Goal: Transaction & Acquisition: Obtain resource

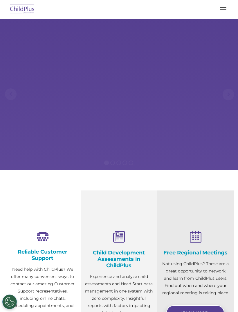
click at [219, 10] on button "button" at bounding box center [223, 9] width 12 height 9
select select "MEDIUM"
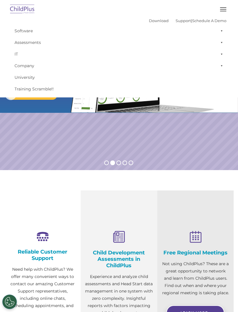
click at [223, 6] on button "button" at bounding box center [223, 9] width 12 height 9
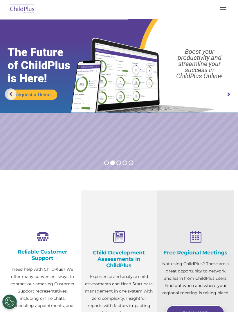
click at [224, 7] on button "button" at bounding box center [223, 9] width 12 height 9
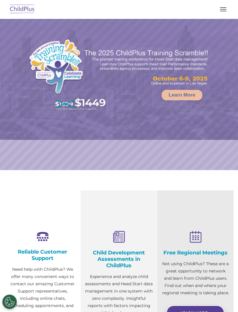
select select "MEDIUM"
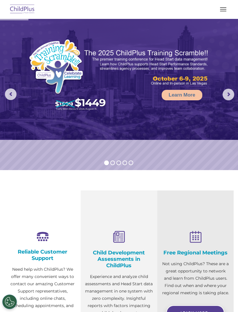
click at [224, 10] on button "button" at bounding box center [223, 9] width 12 height 9
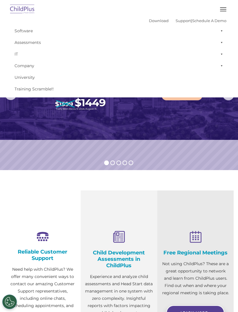
click at [225, 8] on button "button" at bounding box center [223, 9] width 12 height 9
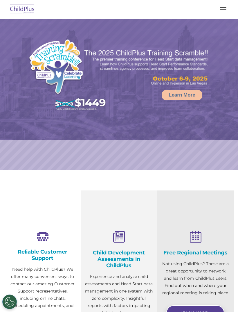
select select "MEDIUM"
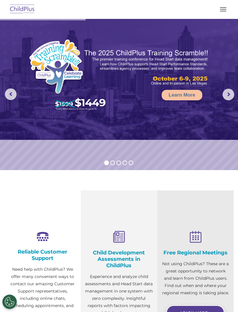
click at [225, 8] on button "button" at bounding box center [223, 9] width 12 height 9
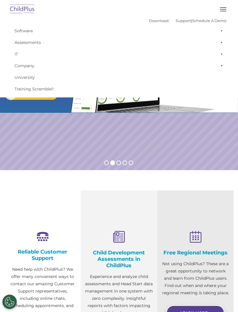
click at [214, 137] on rs-slide "Request a Demo The Future of ChildPlus is Here! Boost your productivity and str…" at bounding box center [119, 94] width 238 height 151
